Goal: Task Accomplishment & Management: Complete application form

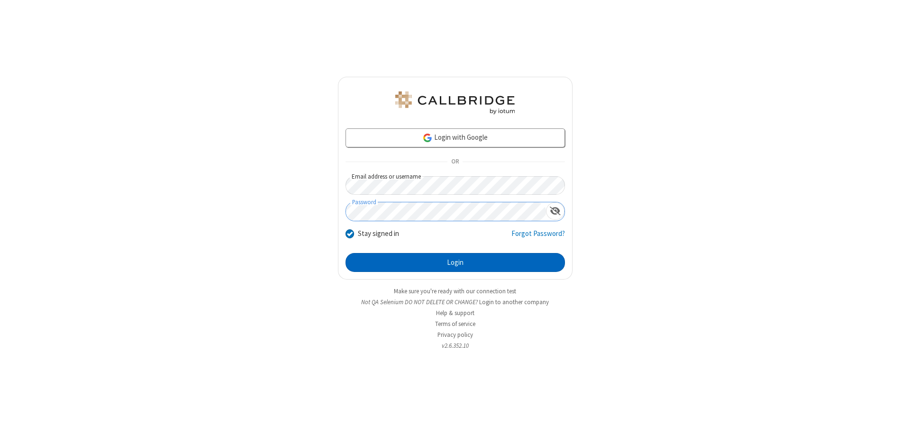
click at [455, 263] on button "Login" at bounding box center [455, 262] width 219 height 19
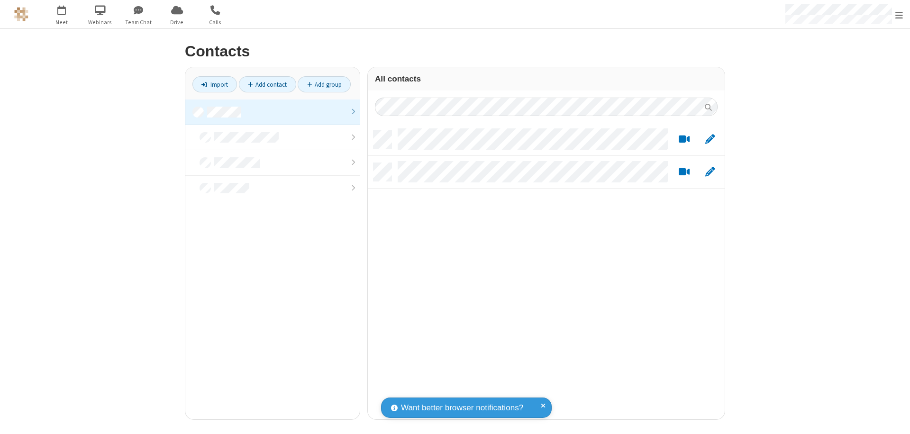
scroll to position [289, 350]
click at [273, 112] on link at bounding box center [272, 113] width 174 height 26
click at [267, 84] on link "Add contact" at bounding box center [267, 84] width 57 height 16
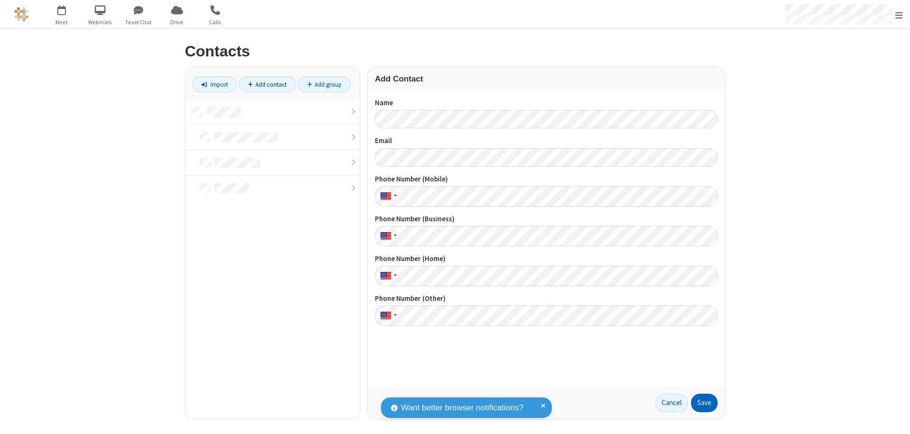
click at [704, 403] on button "Save" at bounding box center [704, 403] width 27 height 19
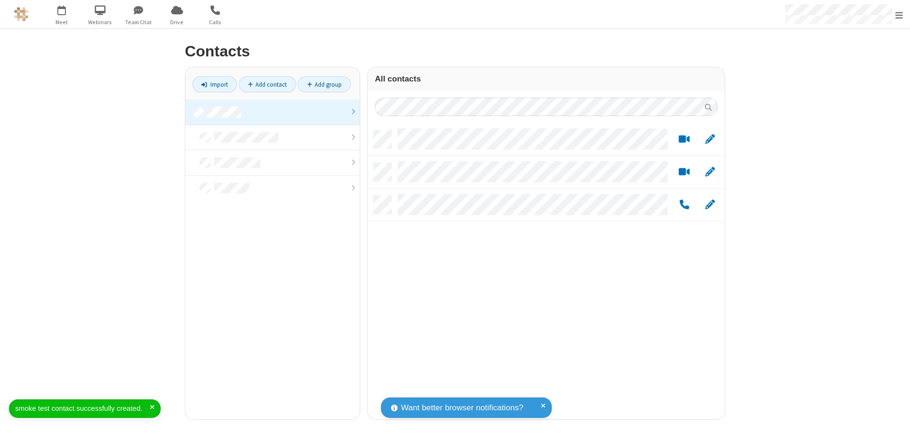
scroll to position [289, 350]
click at [267, 84] on link "Add contact" at bounding box center [267, 84] width 57 height 16
